Goal: Task Accomplishment & Management: Complete application form

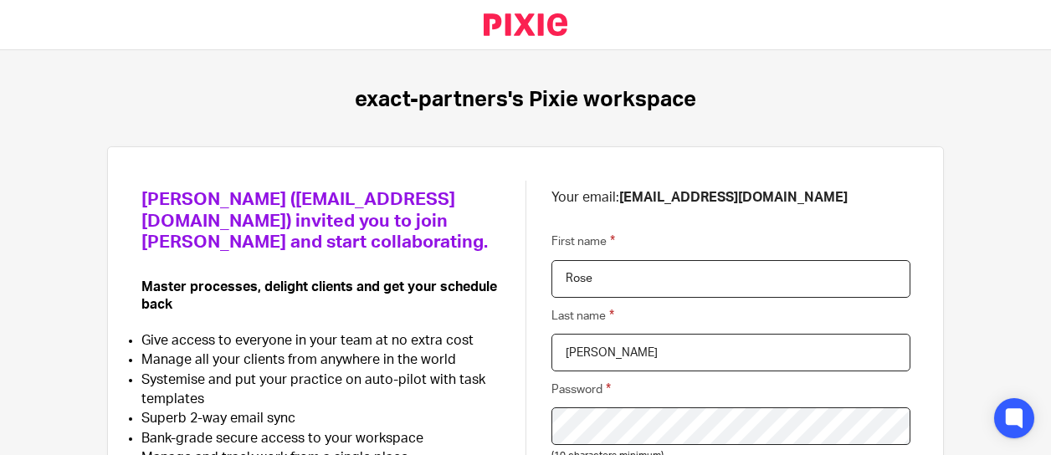
scroll to position [25, 0]
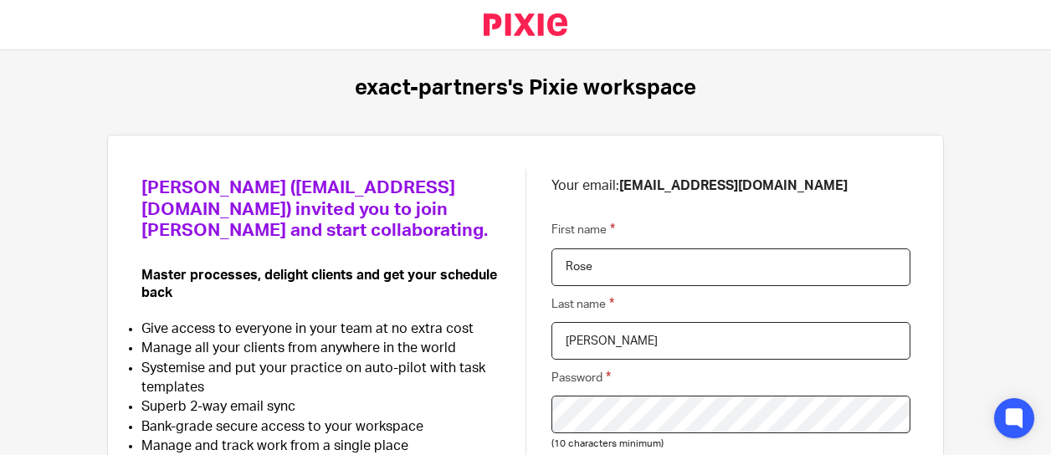
click at [565, 343] on input "Ann Radores" at bounding box center [730, 341] width 359 height 38
type input "Radores"
click at [608, 272] on input "Rose" at bounding box center [730, 267] width 359 height 38
paste input "Ann"
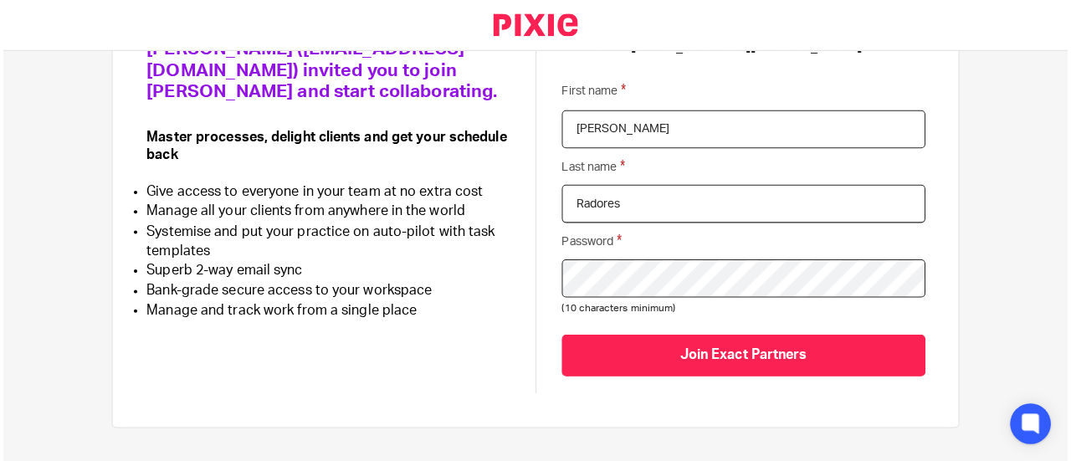
scroll to position [167, 0]
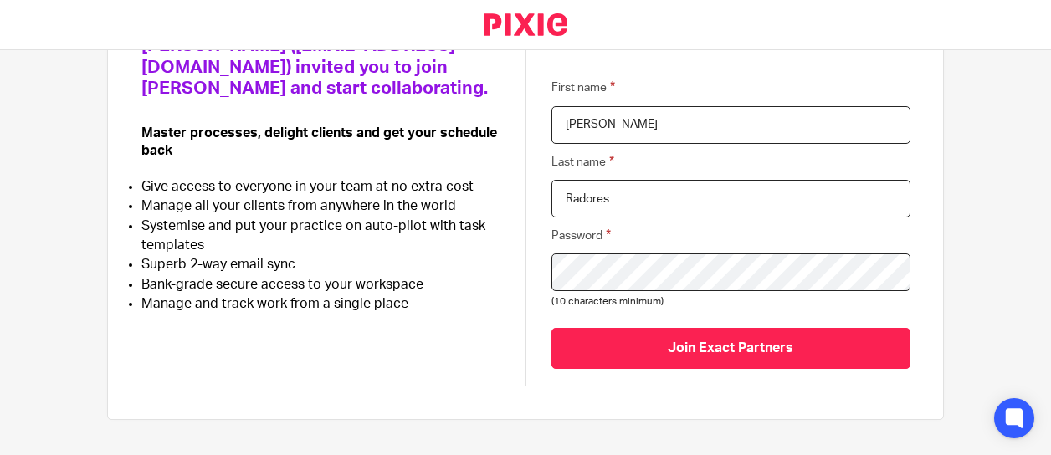
type input "Rose Ann"
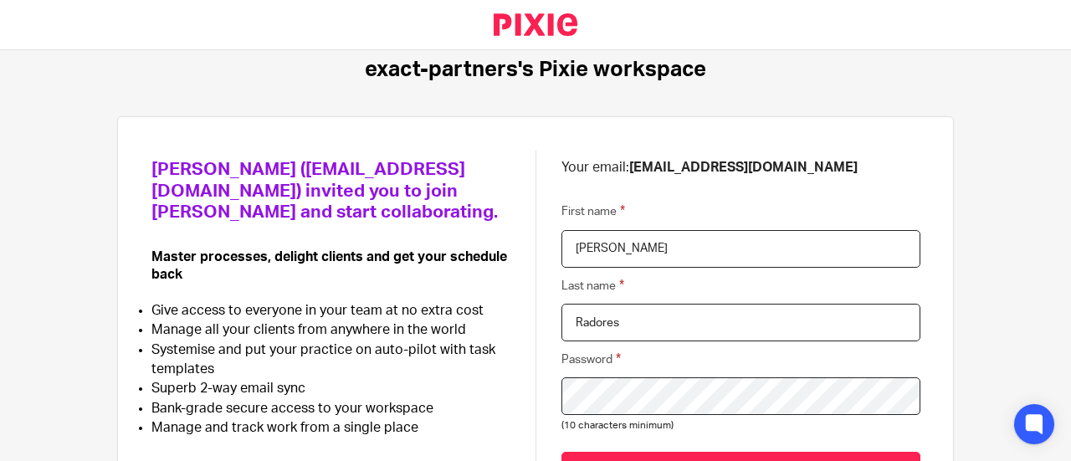
scroll to position [49, 0]
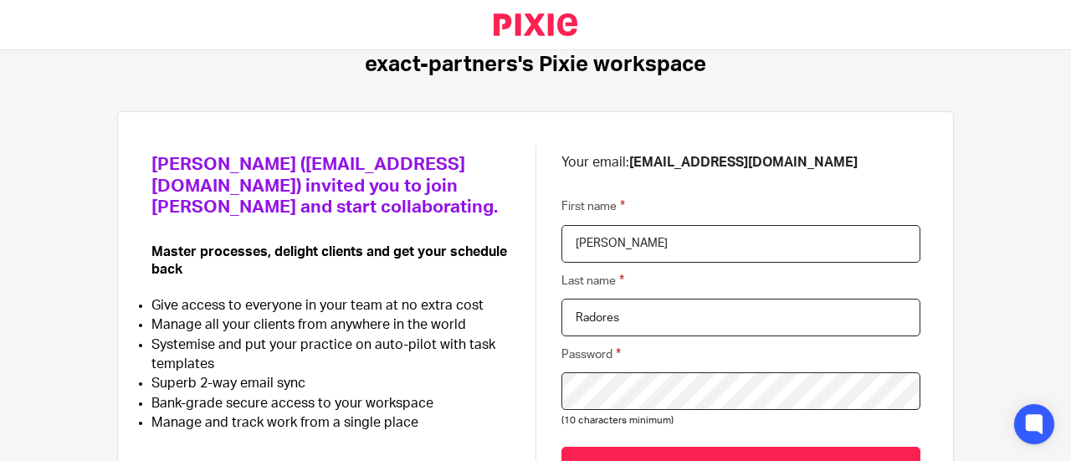
click at [278, 8] on div at bounding box center [535, 25] width 1071 height 50
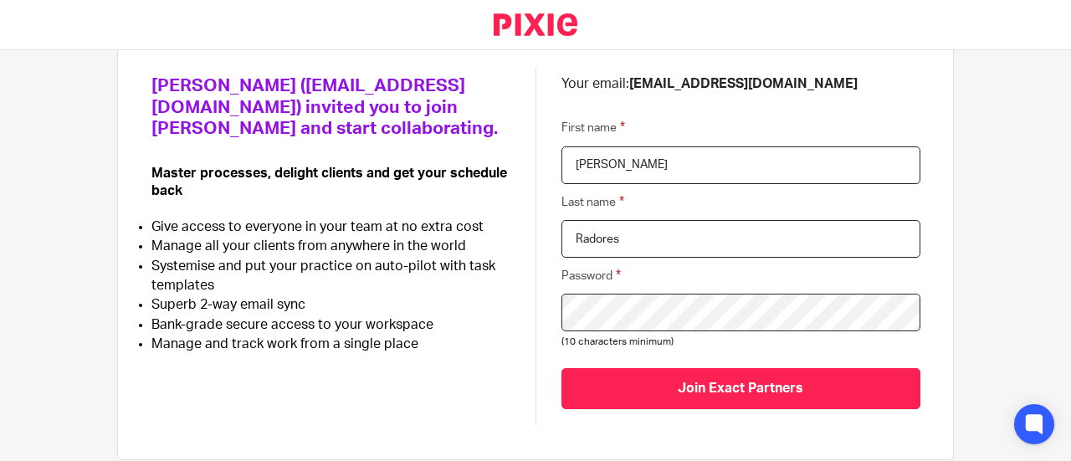
scroll to position [148, 0]
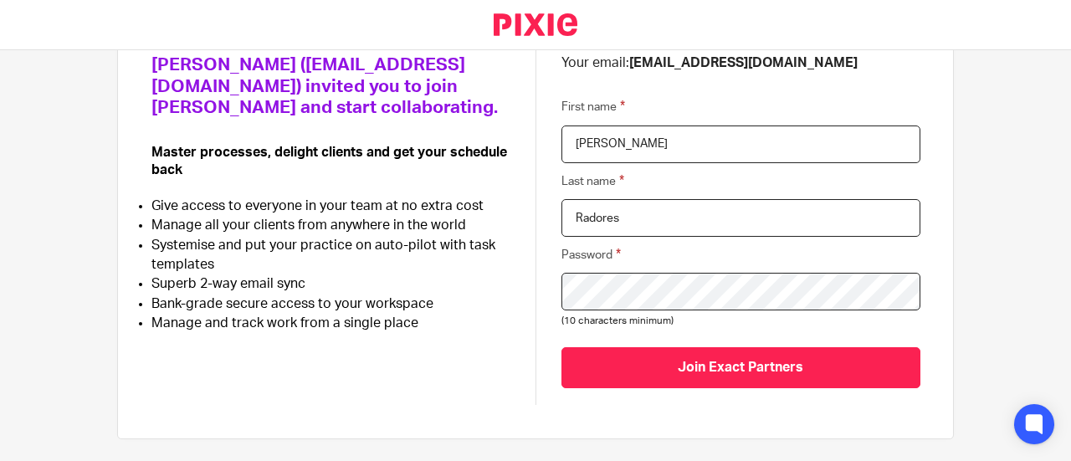
click at [685, 9] on div at bounding box center [535, 25] width 1071 height 50
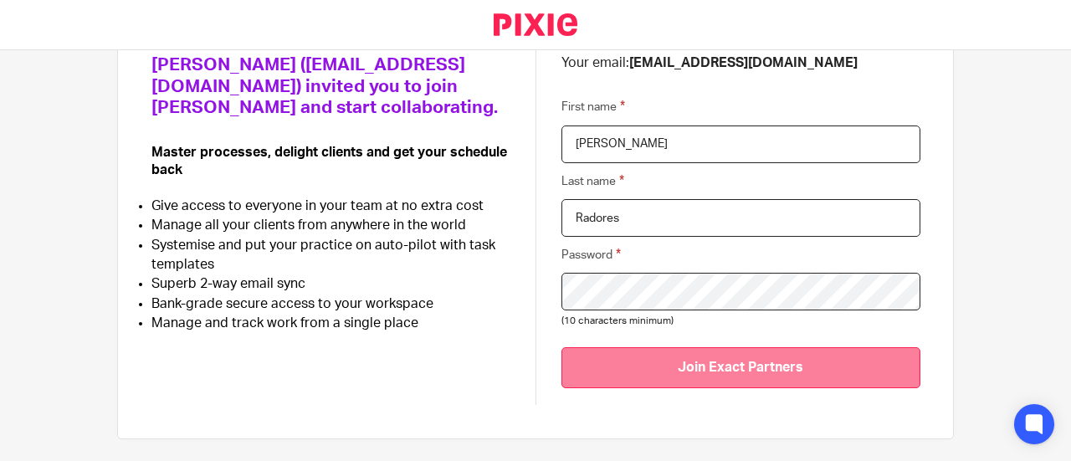
click at [735, 370] on input "Join Exact Partners" at bounding box center [740, 367] width 359 height 41
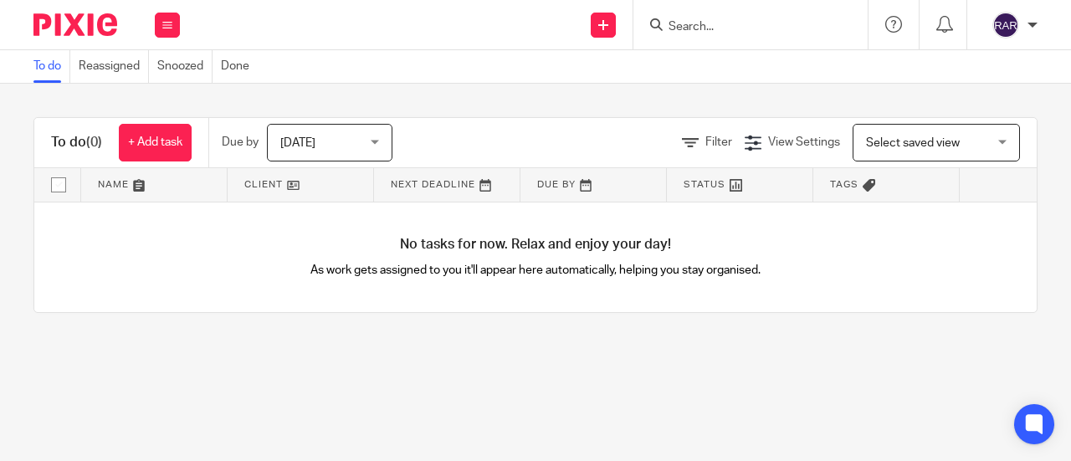
click at [361, 143] on span "Today" at bounding box center [324, 142] width 89 height 35
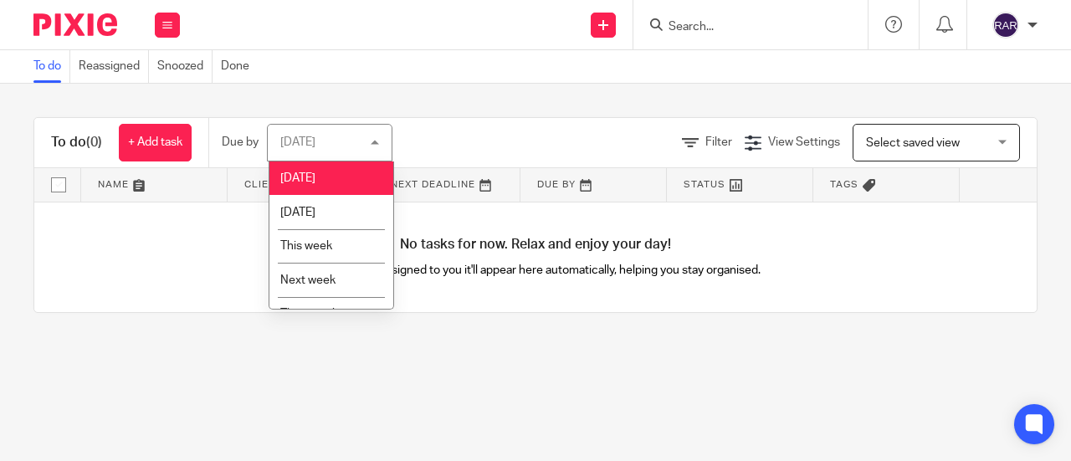
click at [315, 179] on li "Today" at bounding box center [331, 178] width 124 height 34
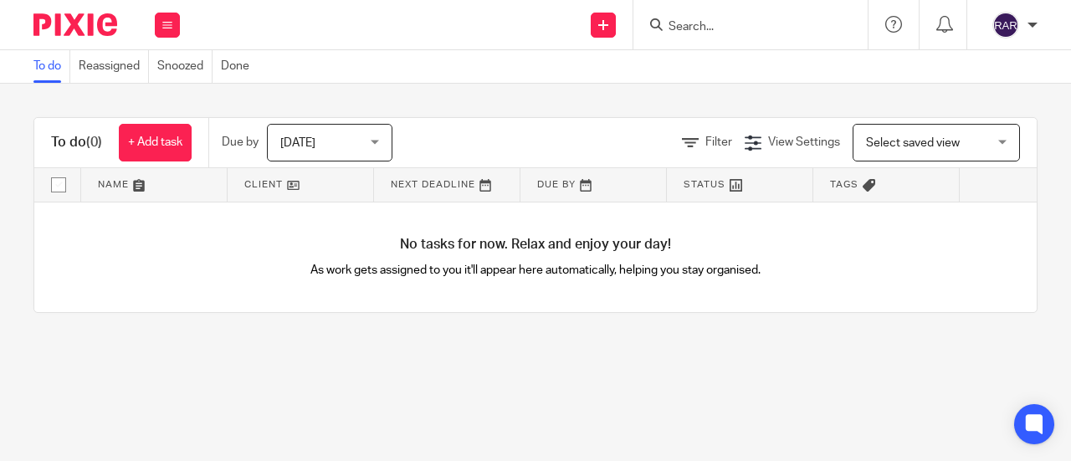
click at [519, 97] on div "To do (0) + Add task Due by Today Today Today Tomorrow This week Next week This…" at bounding box center [535, 215] width 1071 height 263
click at [375, 131] on div "Today Today" at bounding box center [329, 143] width 125 height 38
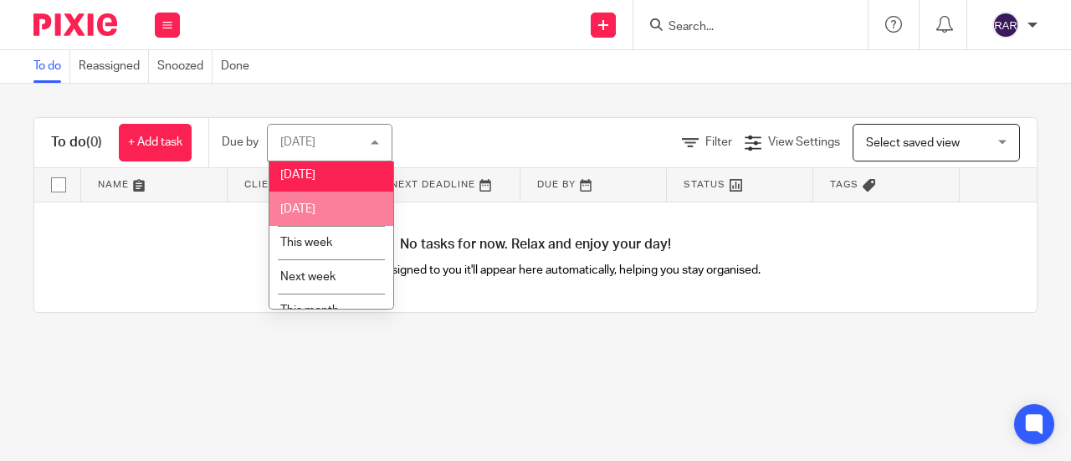
scroll to position [5, 0]
click at [444, 61] on div "To do Reassigned Snoozed Done" at bounding box center [535, 66] width 1071 height 33
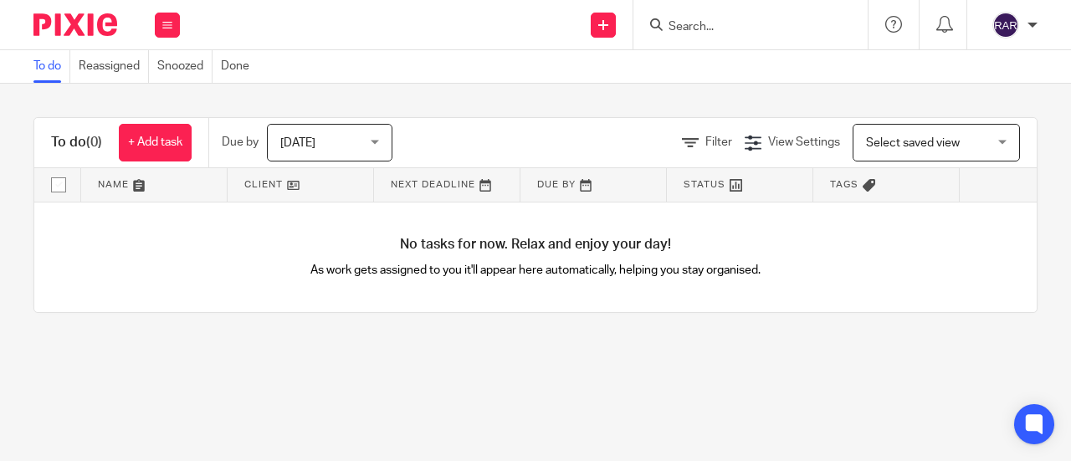
click at [318, 402] on main "To do Reassigned Snoozed Done To do (0) + Add task Due by Today Today Today Tom…" at bounding box center [535, 230] width 1071 height 461
click at [95, 64] on link "Reassigned" at bounding box center [114, 66] width 70 height 33
click at [164, 19] on button at bounding box center [167, 25] width 25 height 25
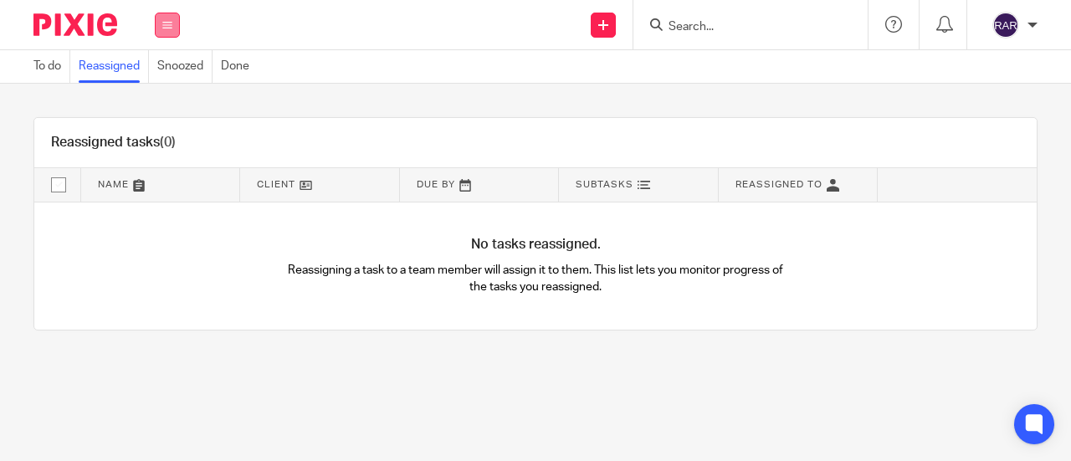
click at [171, 26] on icon at bounding box center [167, 25] width 10 height 10
click at [162, 120] on li "Clients" at bounding box center [167, 127] width 44 height 24
click at [161, 130] on link "Clients" at bounding box center [163, 127] width 37 height 12
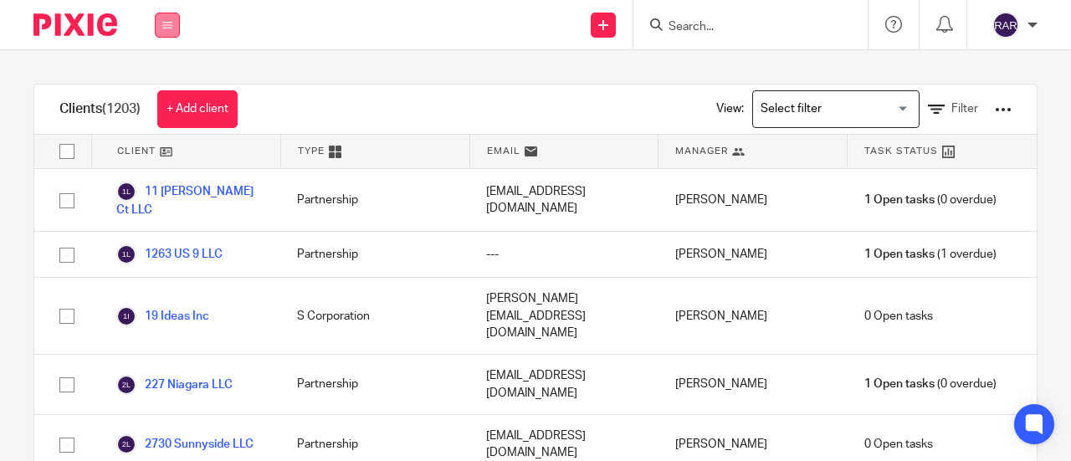
click at [165, 23] on icon at bounding box center [167, 25] width 10 height 10
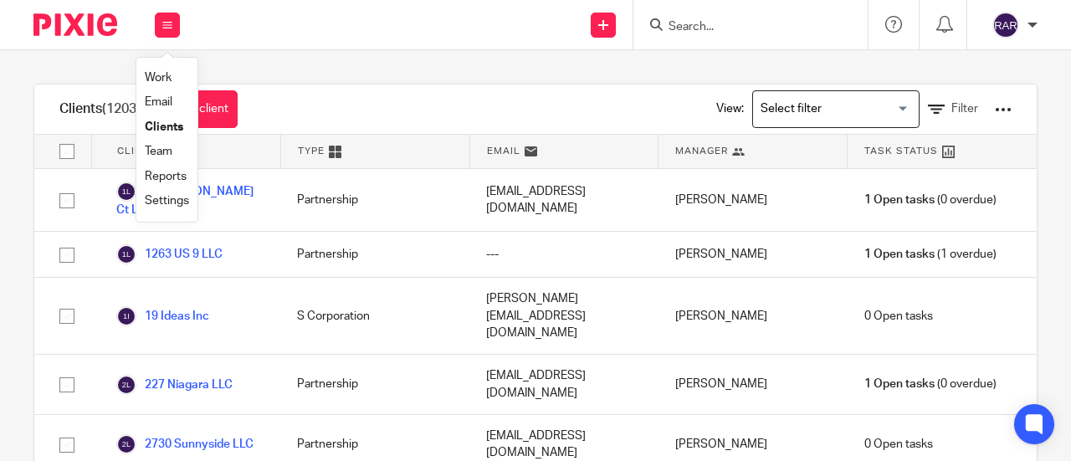
click at [161, 104] on link "Email" at bounding box center [159, 102] width 28 height 12
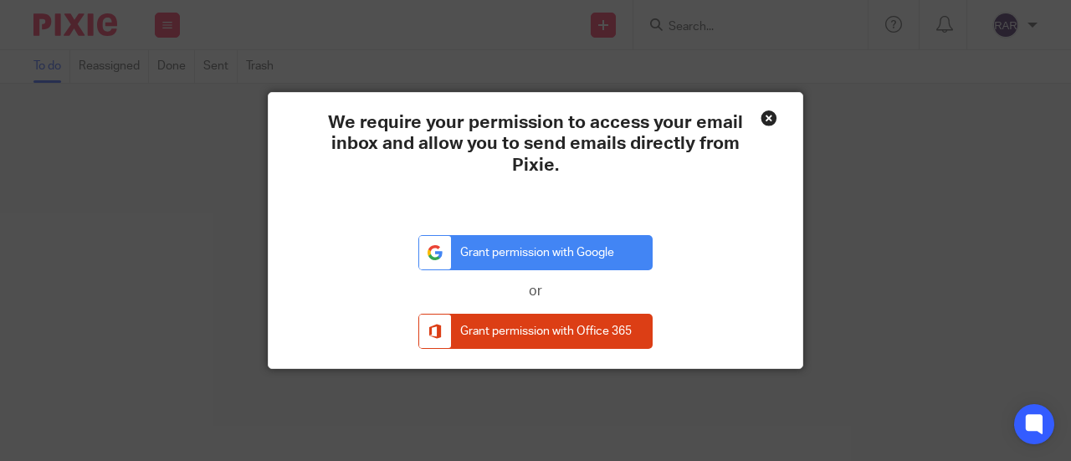
click at [765, 113] on div "Close this dialog window" at bounding box center [768, 118] width 17 height 17
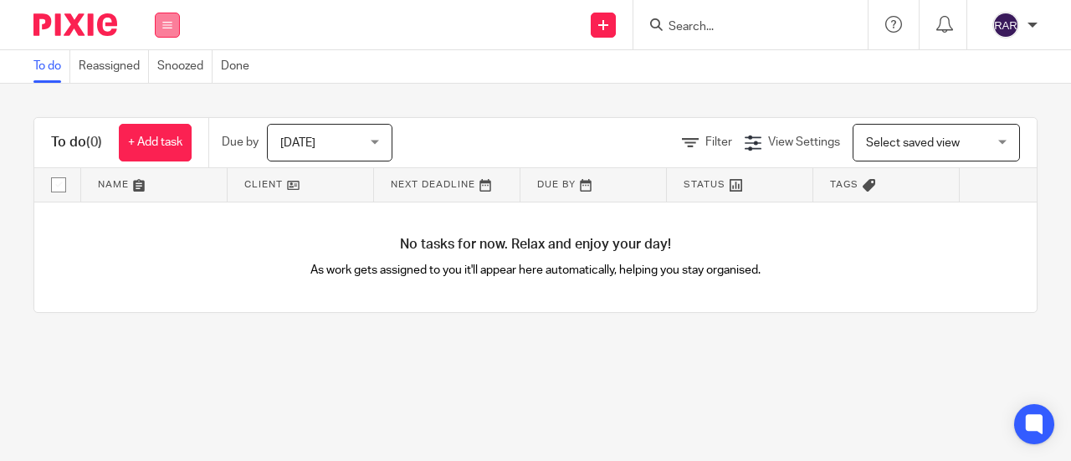
click at [166, 25] on icon at bounding box center [167, 25] width 10 height 10
